Goal: Find specific page/section: Find specific page/section

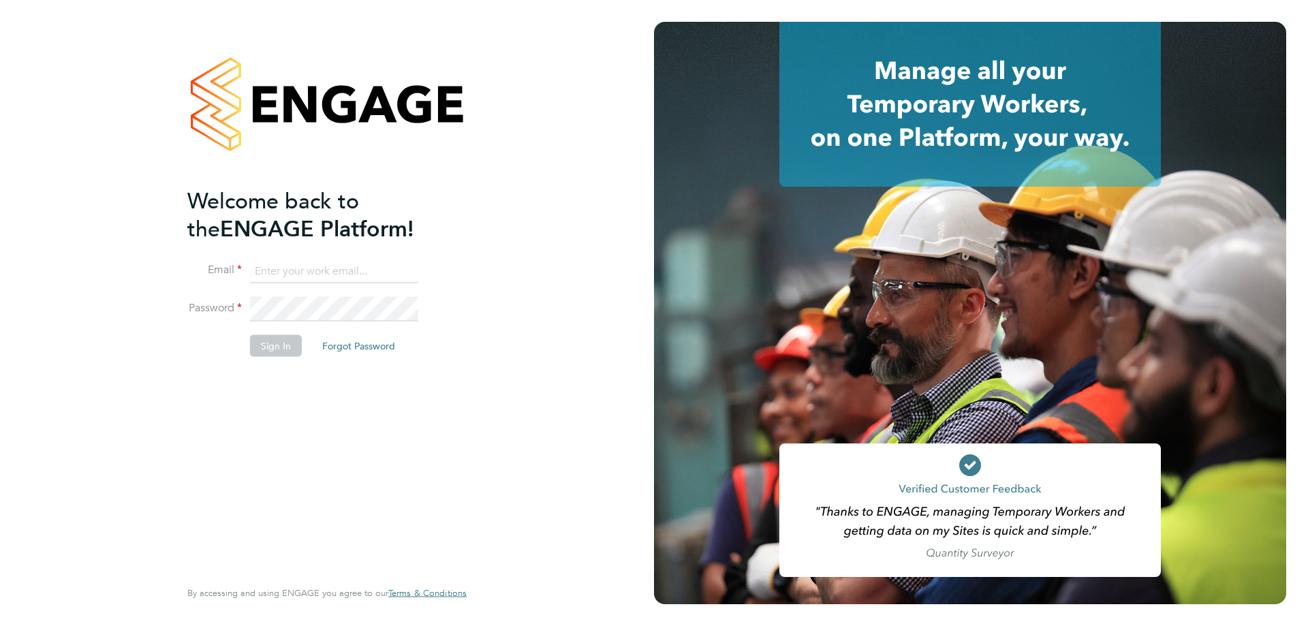
type input "[PERSON_NAME][EMAIL_ADDRESS][PERSON_NAME][DOMAIN_NAME]"
click at [265, 335] on button "Sign In" at bounding box center [276, 346] width 52 height 22
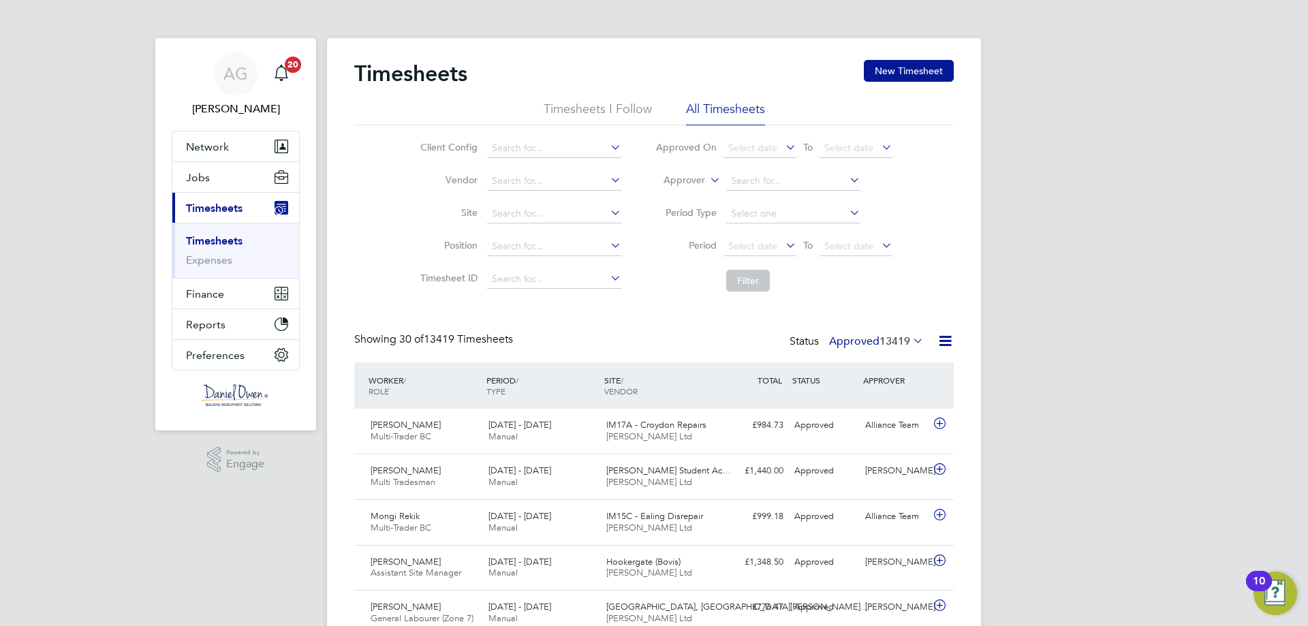
click at [699, 179] on label "Approver" at bounding box center [674, 181] width 61 height 14
click at [217, 170] on button "Jobs" at bounding box center [235, 177] width 127 height 30
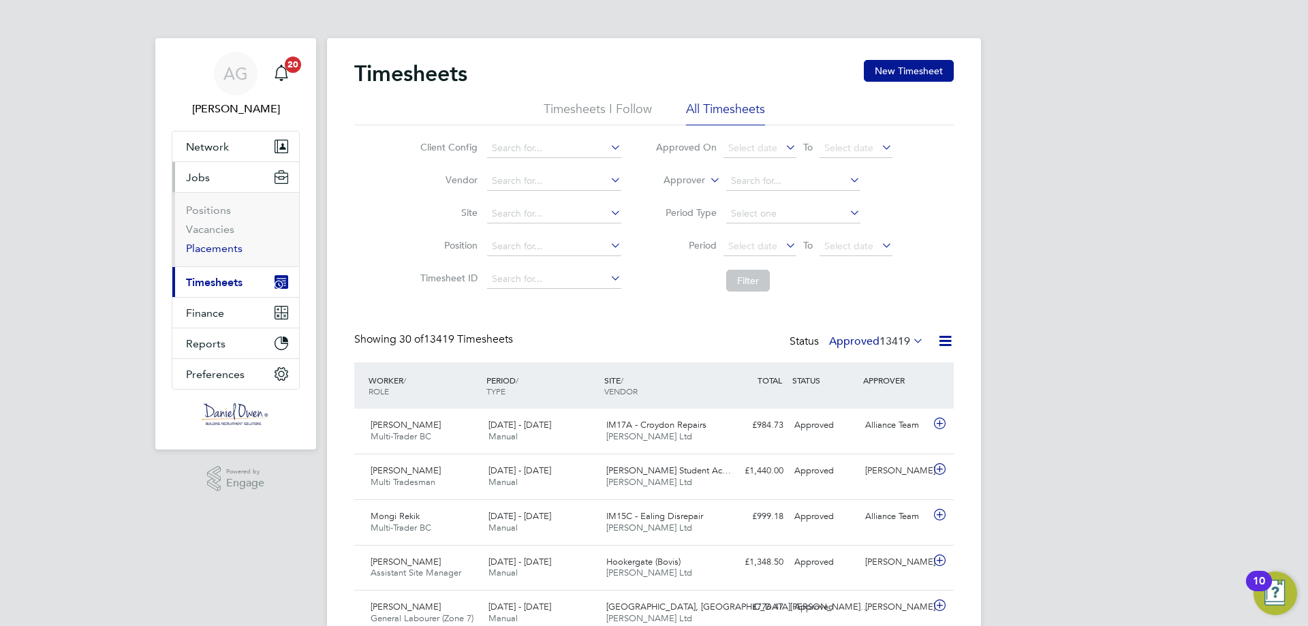
click at [225, 245] on link "Placements" at bounding box center [214, 248] width 57 height 13
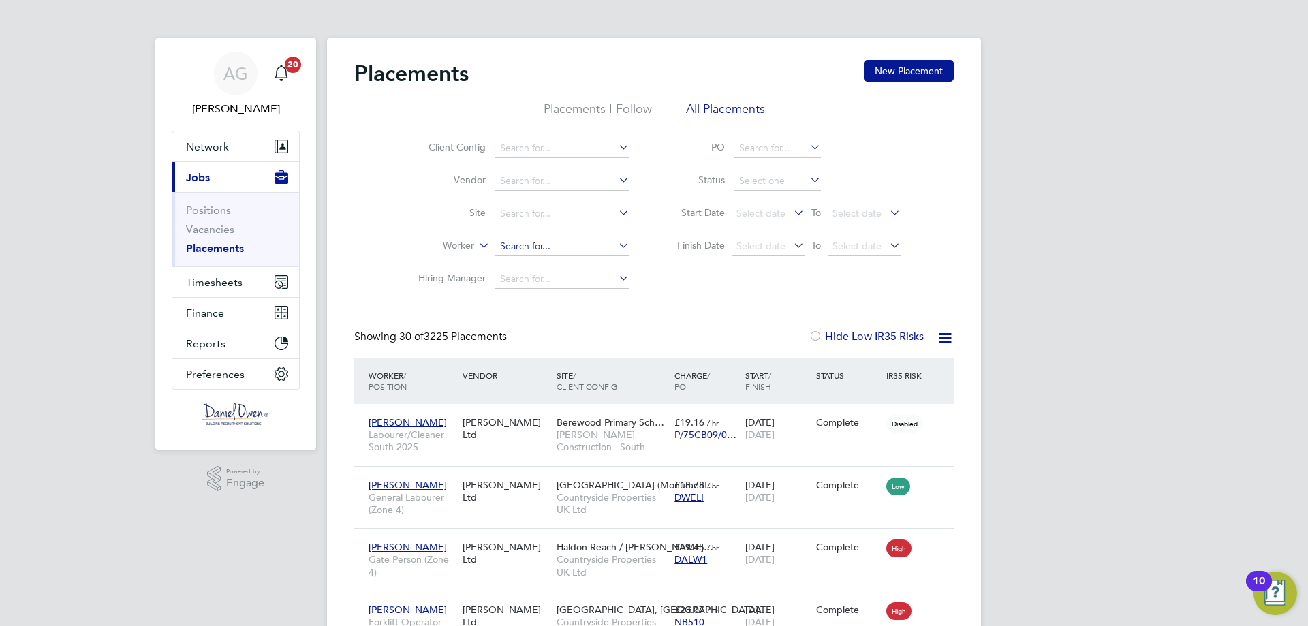
click at [524, 248] on input at bounding box center [562, 246] width 134 height 19
click at [523, 246] on input "MalikKhan" at bounding box center [562, 246] width 134 height 19
type input "Malik Khan"
click at [582, 263] on b "Khan" at bounding box center [593, 266] width 23 height 12
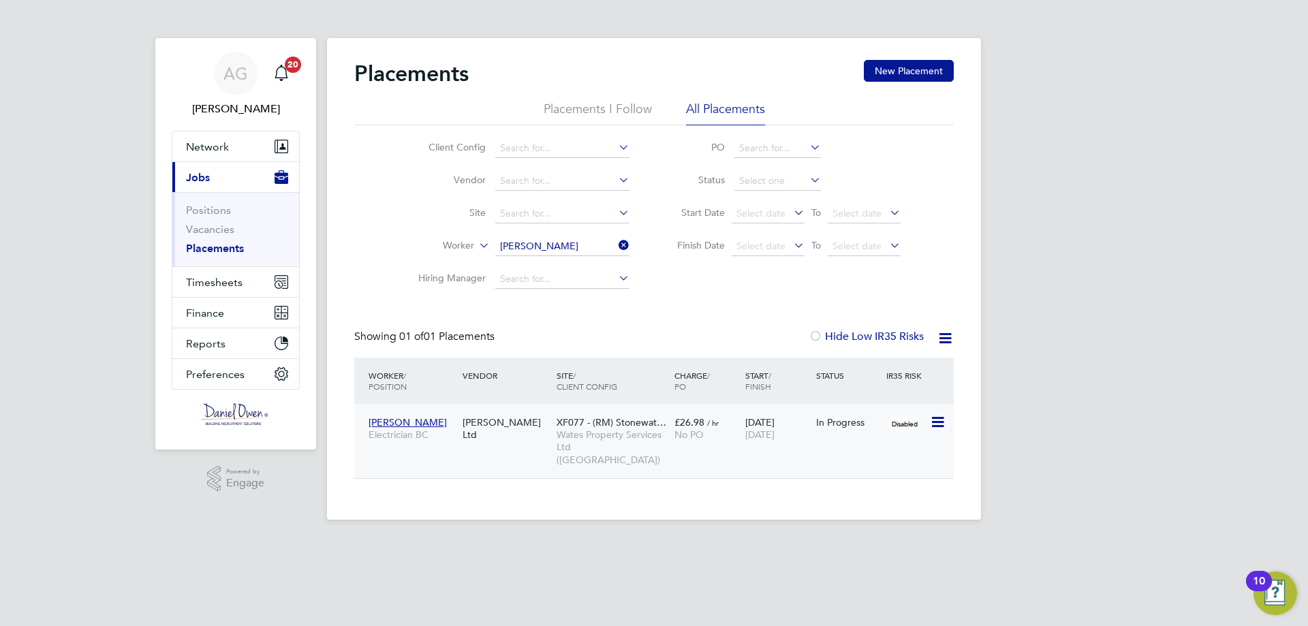
click at [867, 436] on div "Malik Khan Electrician BC Daniel Owen Ltd XF077 - (RM) Stonewat… Wates Property…" at bounding box center [654, 441] width 600 height 74
click at [915, 427] on span "Disabled" at bounding box center [905, 424] width 37 height 18
